Goal: Task Accomplishment & Management: Complete application form

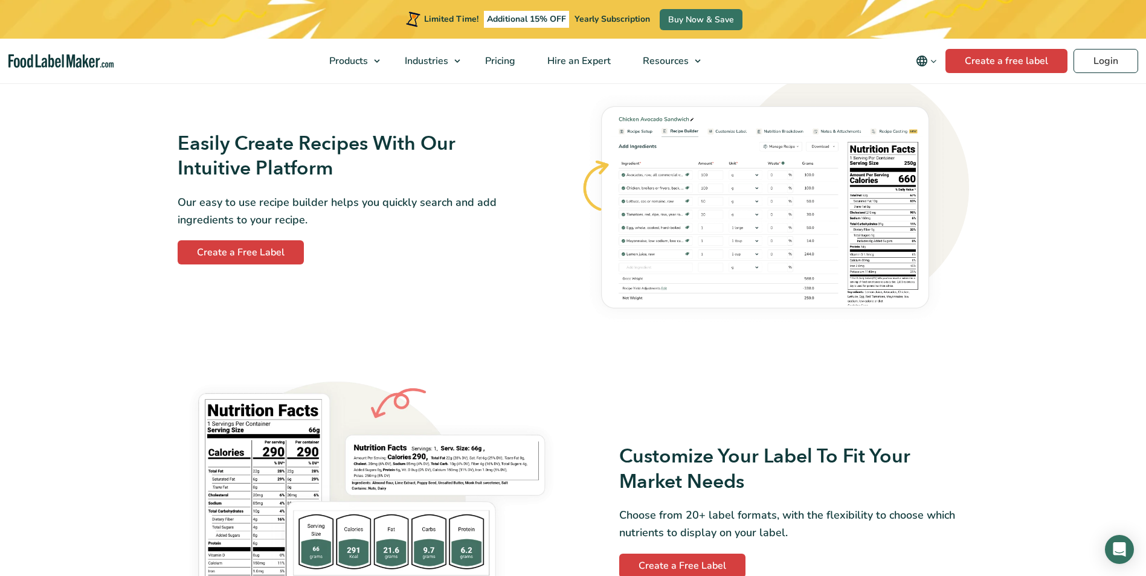
scroll to position [725, 0]
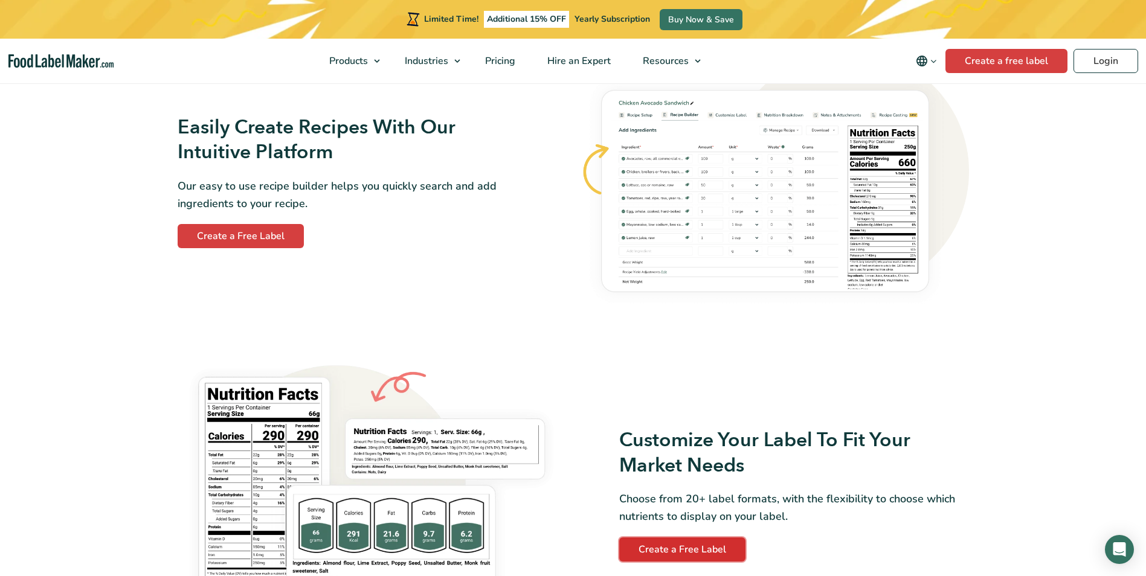
click at [683, 550] on link "Create a Free Label" at bounding box center [682, 550] width 126 height 24
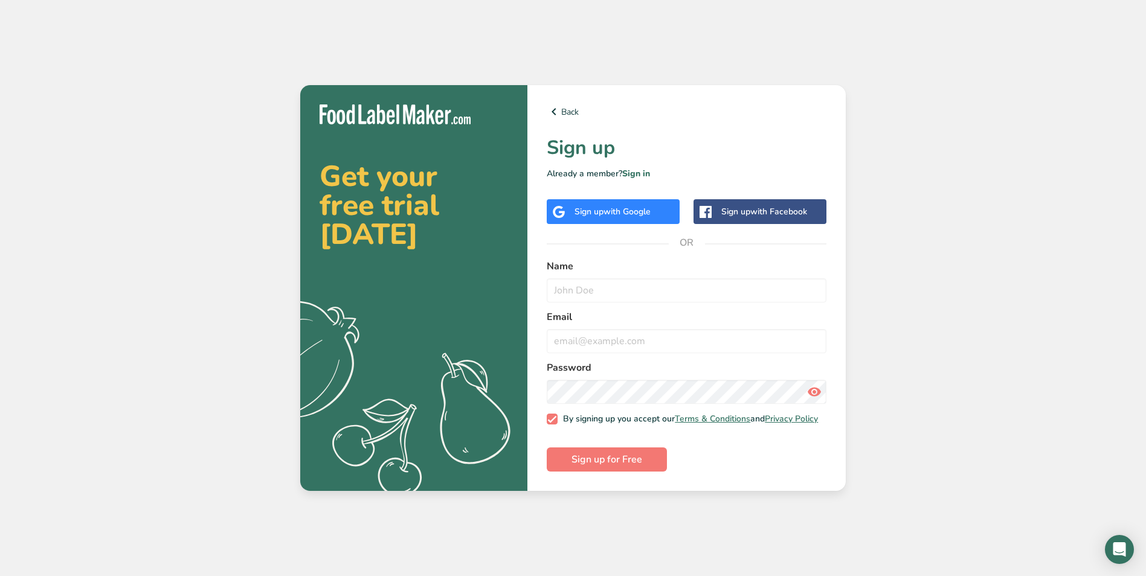
click at [755, 208] on span "with Facebook" at bounding box center [778, 211] width 57 height 11
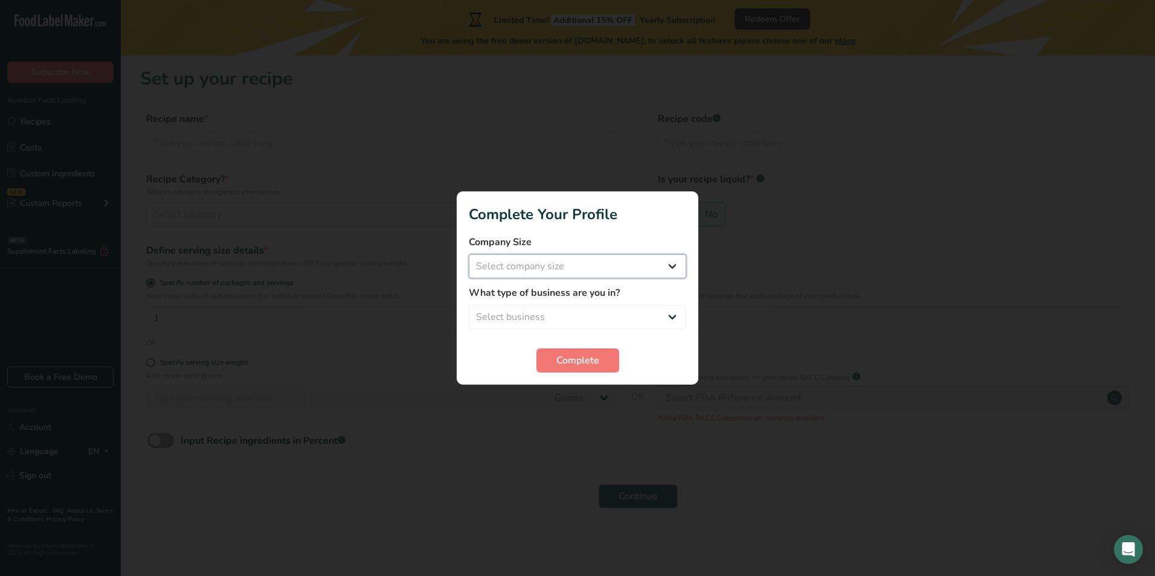
click at [584, 264] on select "Select company size Fewer than 10 Employees 10 to 50 Employees 51 to 500 Employ…" at bounding box center [578, 266] width 218 height 24
select select "1"
click at [469, 254] on select "Select company size Fewer than 10 Employees 10 to 50 Employees 51 to 500 Employ…" at bounding box center [578, 266] width 218 height 24
click at [558, 312] on select "Select business Packaged Food Manufacturer Restaurant & Cafe Bakery Meal Plans …" at bounding box center [578, 317] width 218 height 24
click at [560, 316] on select "Select business Packaged Food Manufacturer Restaurant & Cafe Bakery Meal Plans …" at bounding box center [578, 317] width 218 height 24
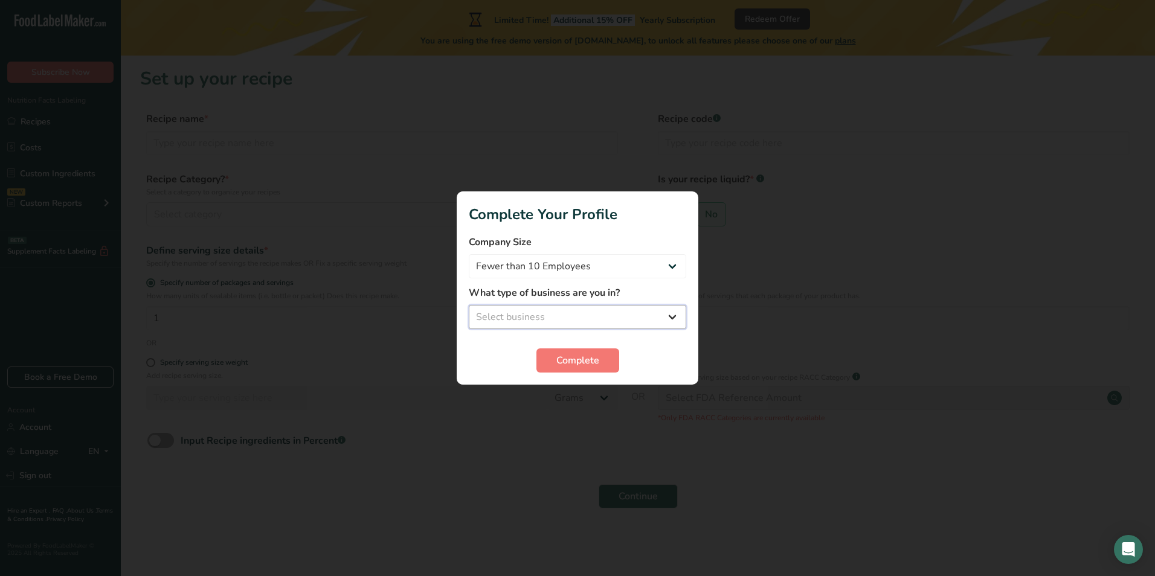
click at [560, 316] on select "Select business Packaged Food Manufacturer Restaurant & Cafe Bakery Meal Plans …" at bounding box center [578, 317] width 218 height 24
select select "3"
click at [469, 305] on select "Select business Packaged Food Manufacturer Restaurant & Cafe Bakery Meal Plans …" at bounding box center [578, 317] width 218 height 24
click at [582, 363] on span "Complete" at bounding box center [577, 360] width 43 height 15
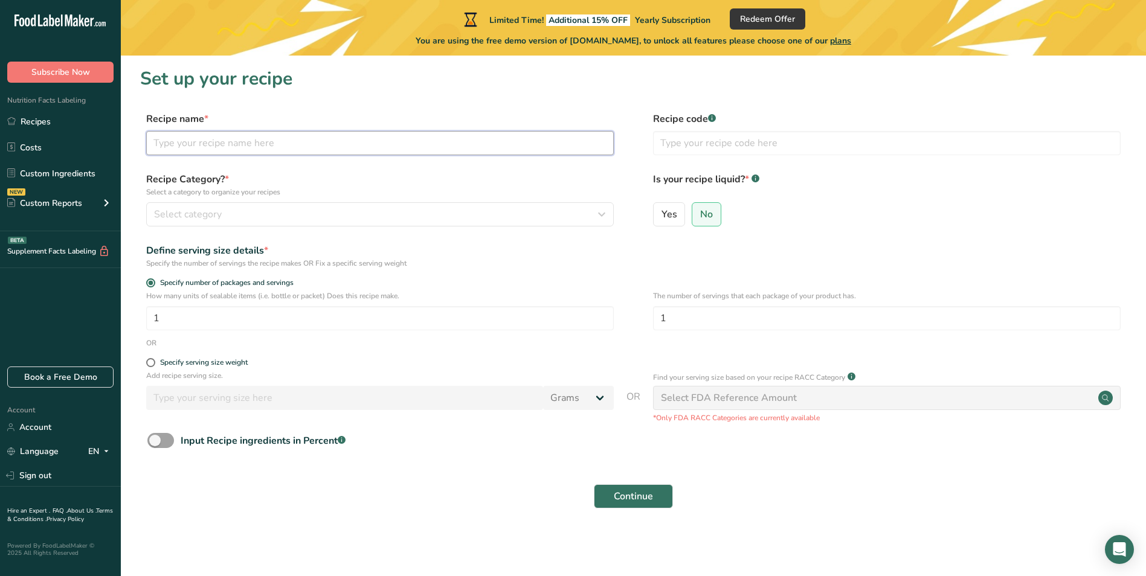
click at [233, 147] on input "text" at bounding box center [380, 143] width 468 height 24
type input "p"
type input "Peanut Butter Cookie"
click at [236, 213] on div "Select category" at bounding box center [376, 214] width 445 height 15
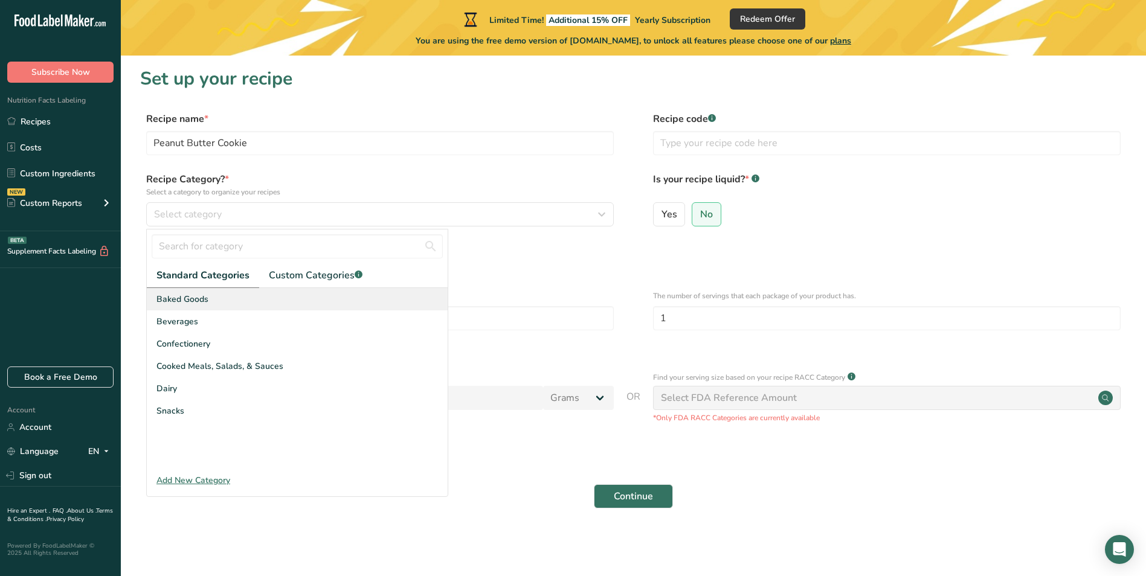
click at [217, 301] on div "Baked Goods" at bounding box center [297, 299] width 301 height 22
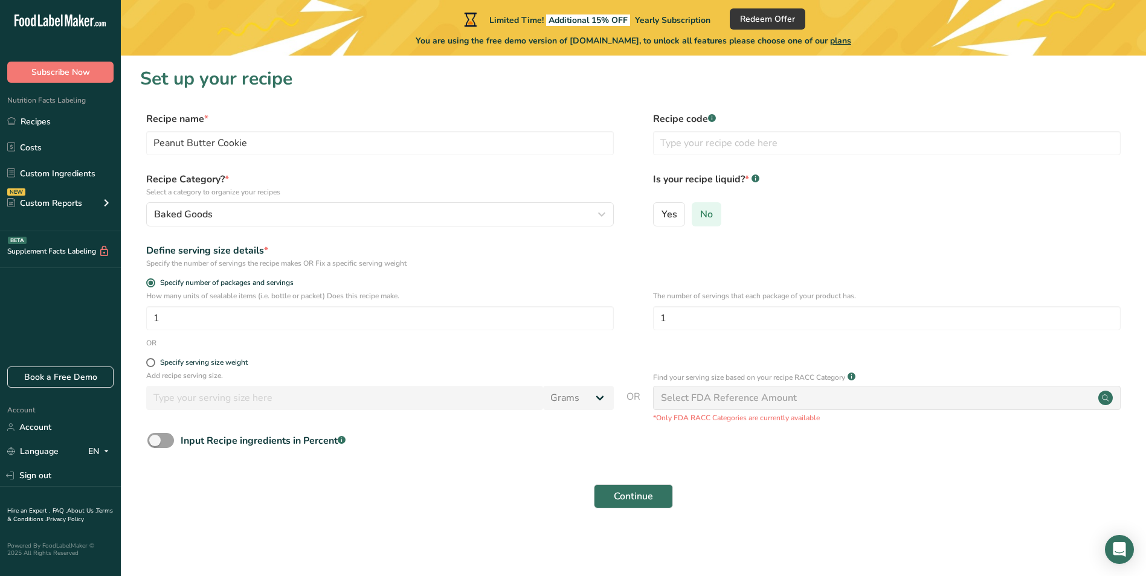
click at [712, 219] on span "No" at bounding box center [706, 214] width 13 height 12
click at [700, 218] on input "No" at bounding box center [696, 214] width 8 height 8
click at [648, 500] on span "Continue" at bounding box center [633, 496] width 39 height 15
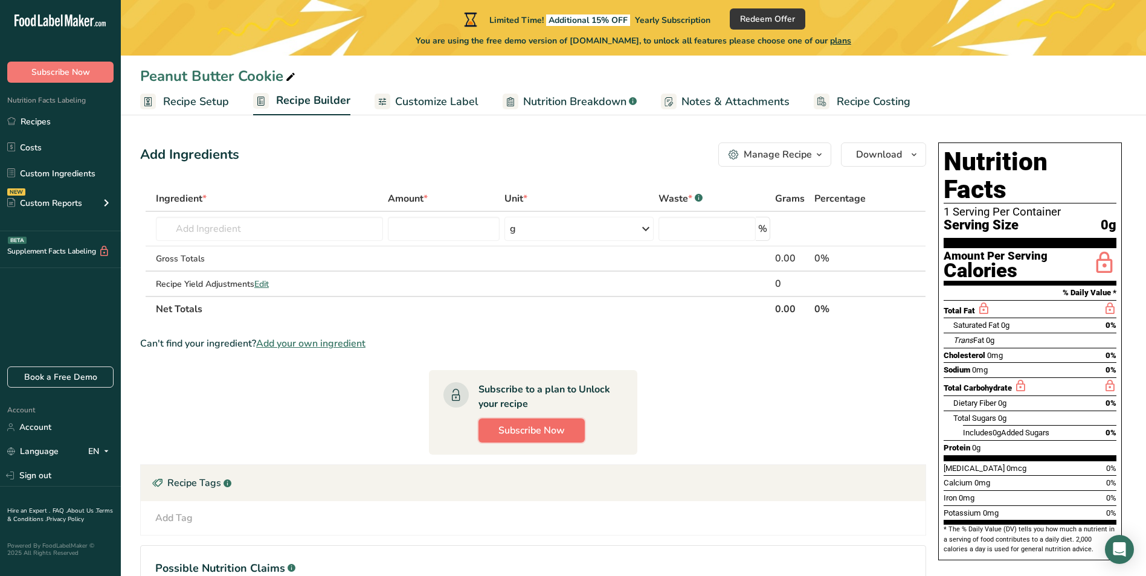
click at [547, 431] on span "Subscribe Now" at bounding box center [531, 431] width 66 height 15
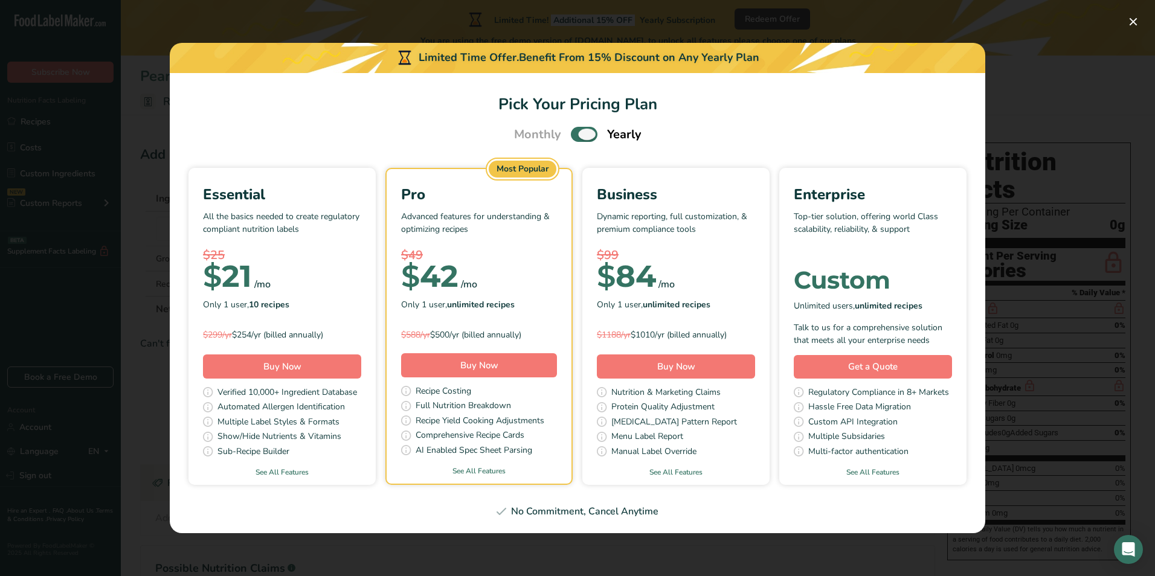
click at [582, 136] on span "Pick Your Pricing Plan Modal" at bounding box center [584, 134] width 27 height 15
click at [579, 136] on input "Pick Your Pricing Plan Modal" at bounding box center [575, 135] width 8 height 8
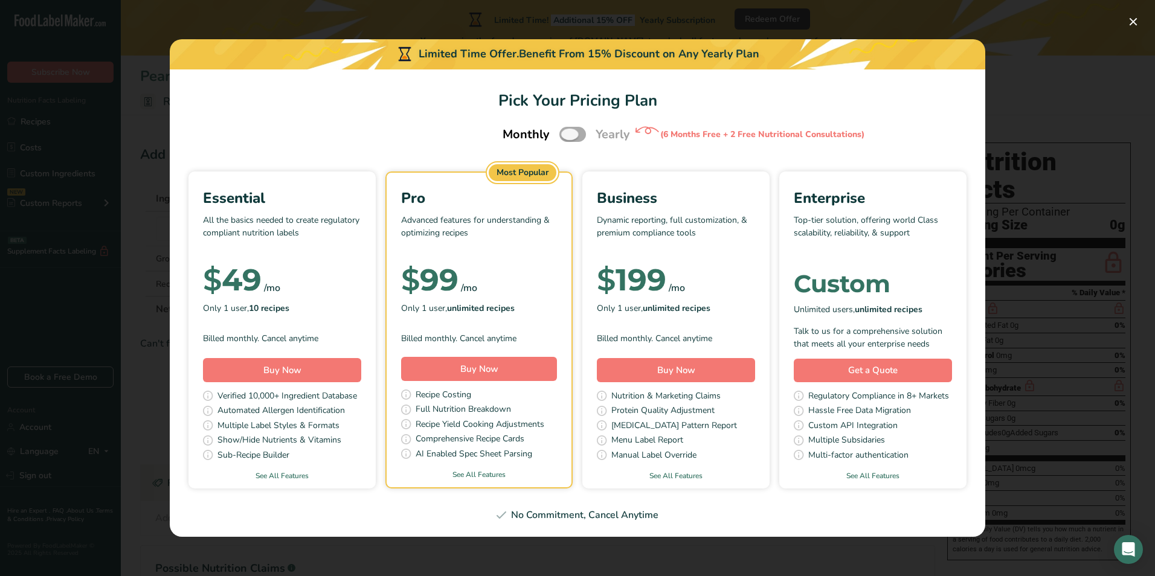
click at [582, 136] on span "Pick Your Pricing Plan Modal" at bounding box center [573, 134] width 27 height 15
click at [567, 136] on input "Pick Your Pricing Plan Modal" at bounding box center [564, 135] width 8 height 8
checkbox input "true"
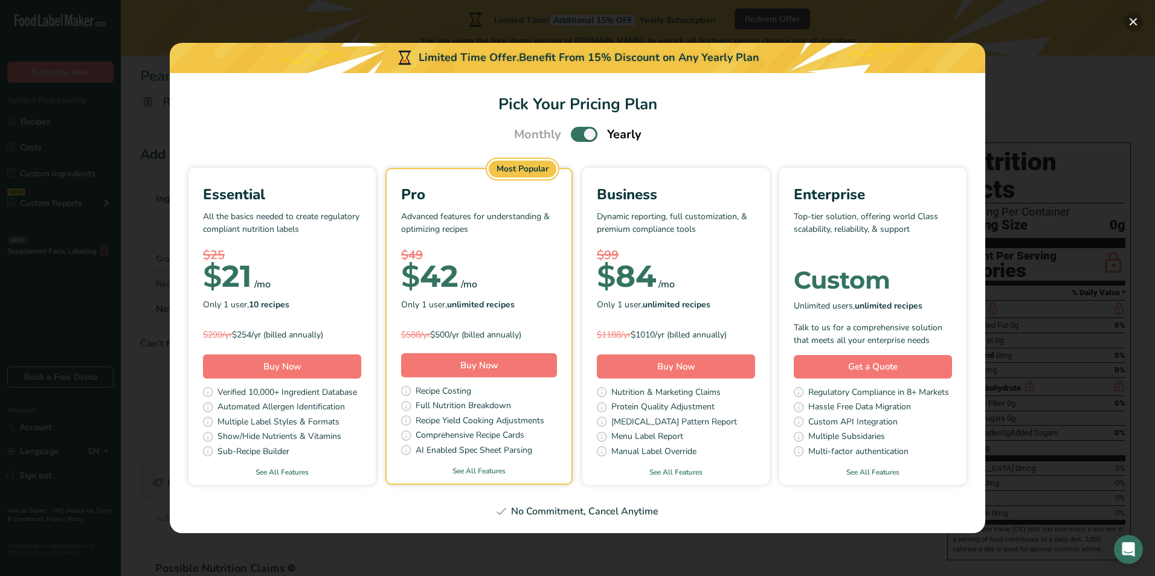
click at [1134, 21] on button "Pick Your Pricing Plan Modal" at bounding box center [1133, 21] width 19 height 19
